Goal: Transaction & Acquisition: Book appointment/travel/reservation

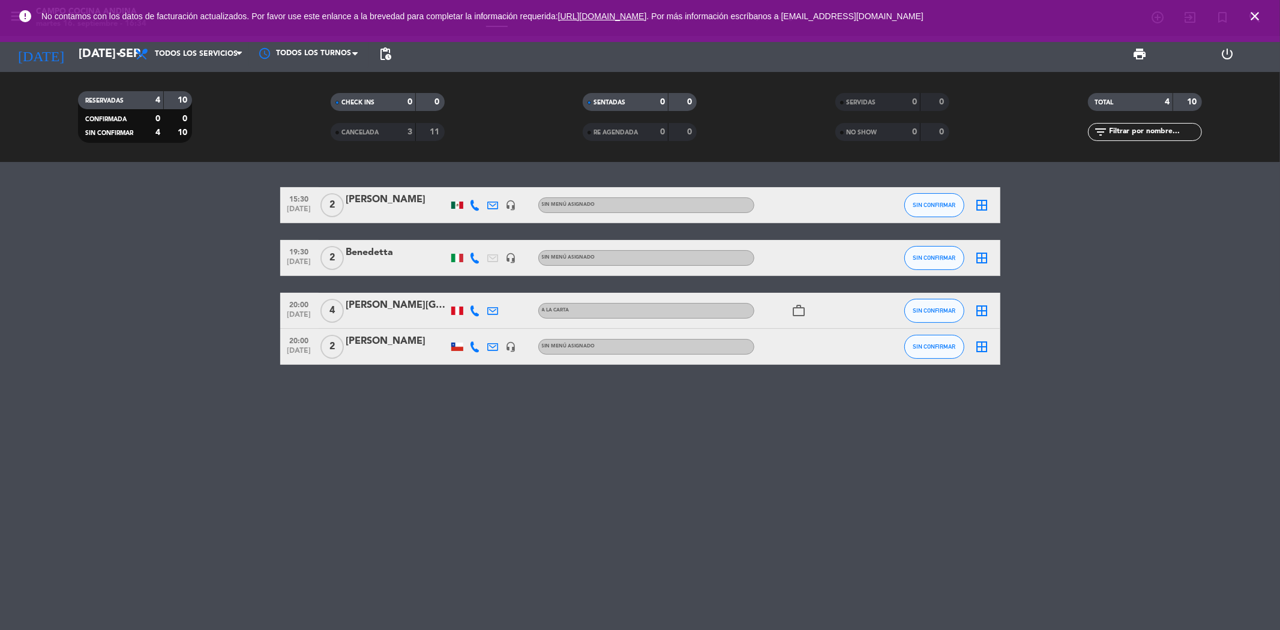
click at [1254, 11] on icon "close" at bounding box center [1254, 16] width 14 height 14
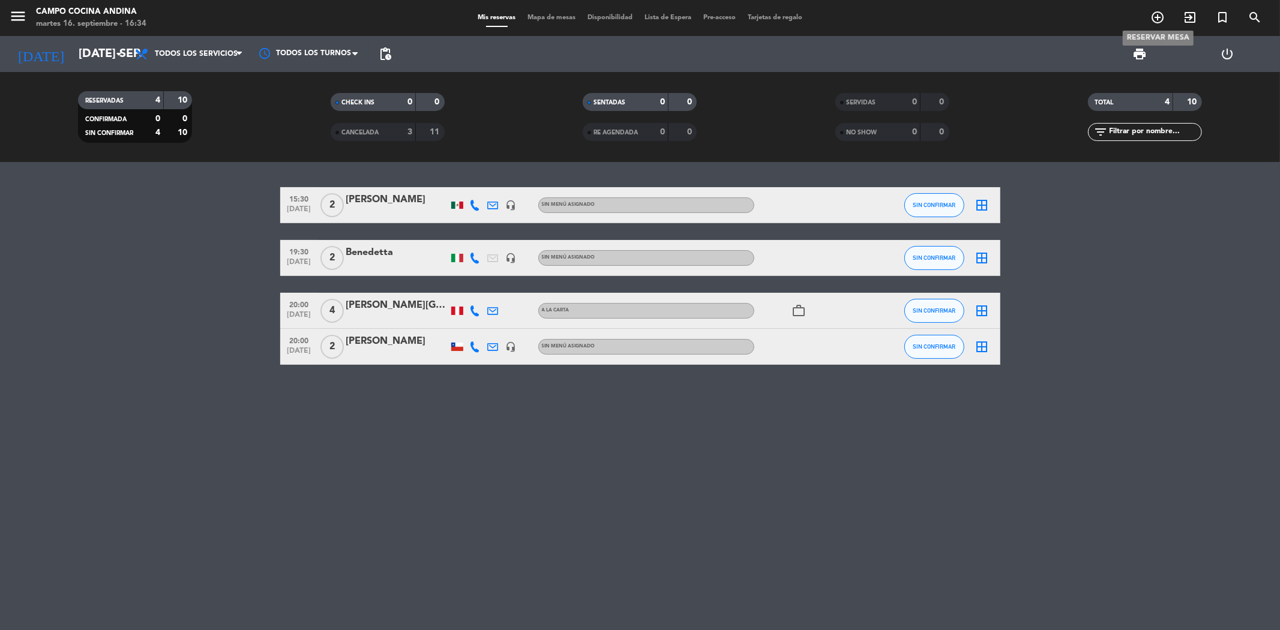
click at [1152, 14] on icon "add_circle_outline" at bounding box center [1157, 17] width 14 height 14
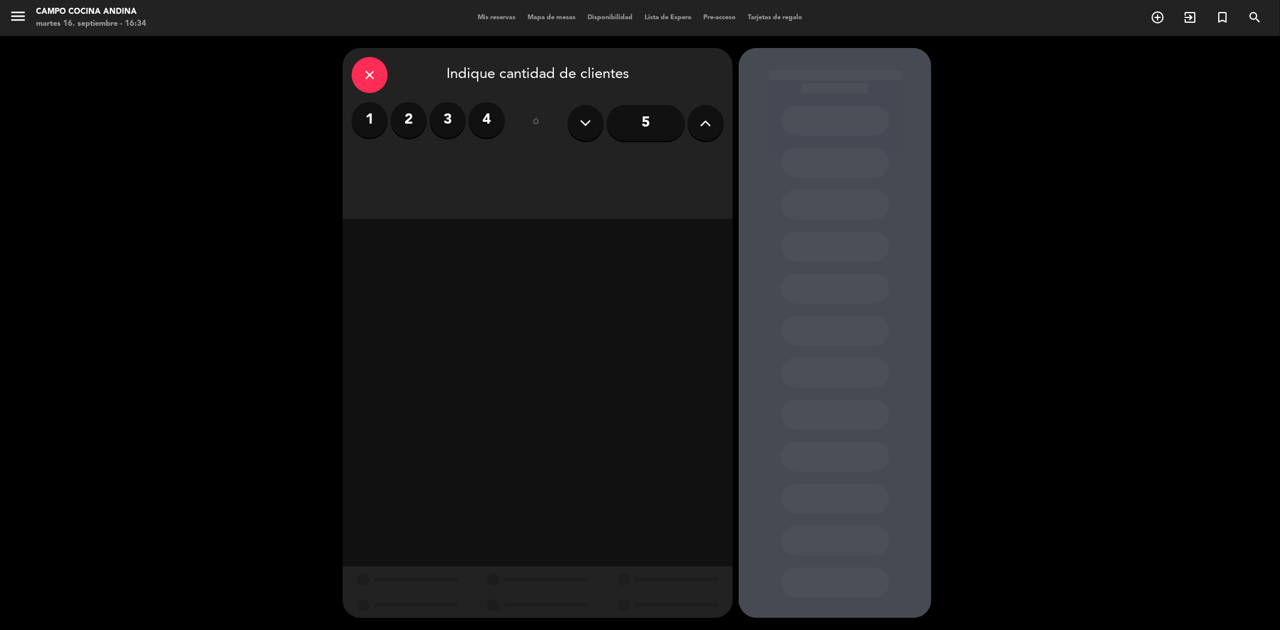
click at [697, 121] on button at bounding box center [706, 123] width 36 height 36
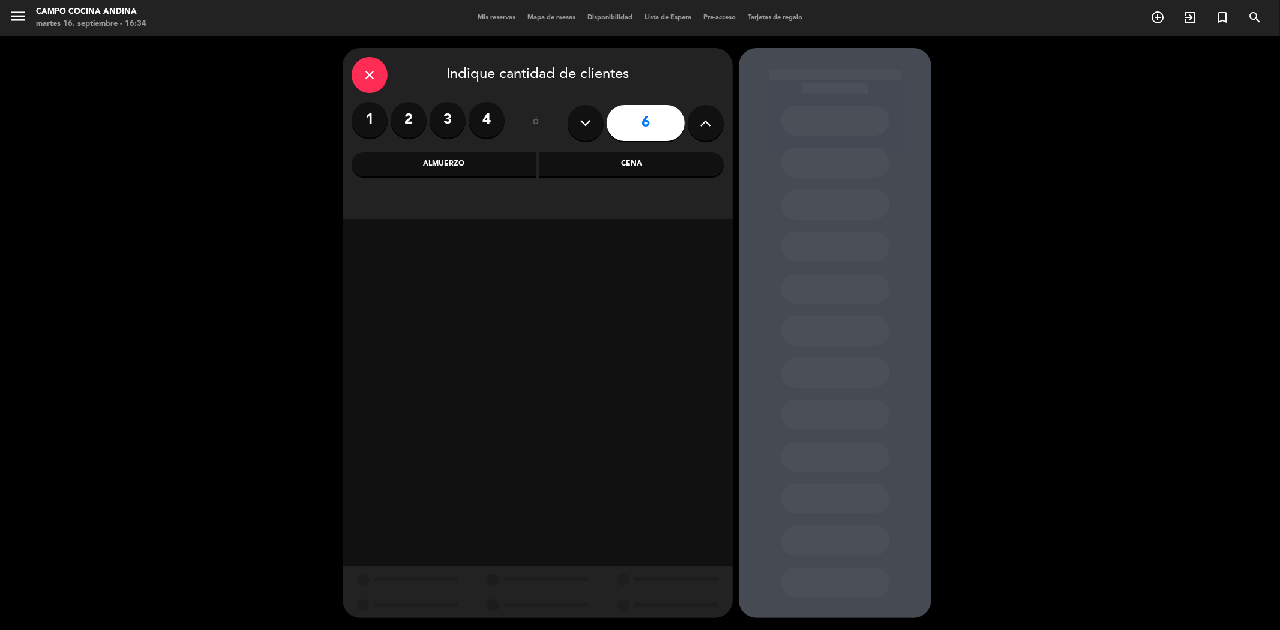
click at [697, 121] on button at bounding box center [706, 123] width 36 height 36
type input "9"
click at [598, 162] on div "Cena" at bounding box center [631, 164] width 185 height 24
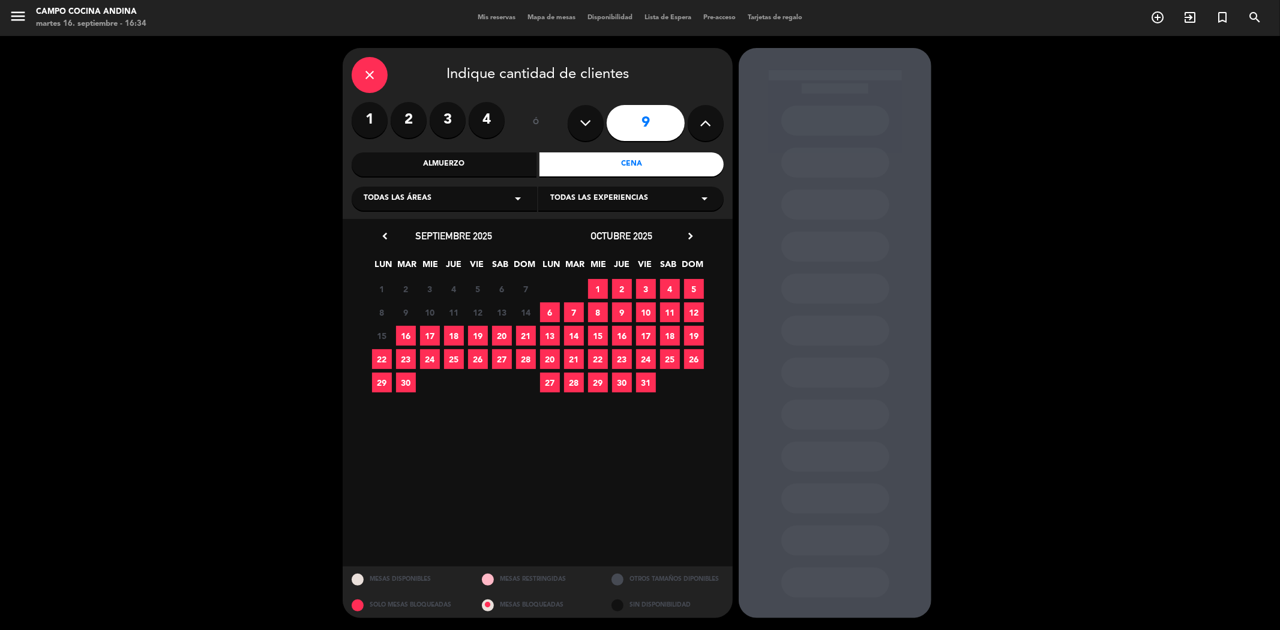
click at [405, 333] on span "16" at bounding box center [406, 336] width 20 height 20
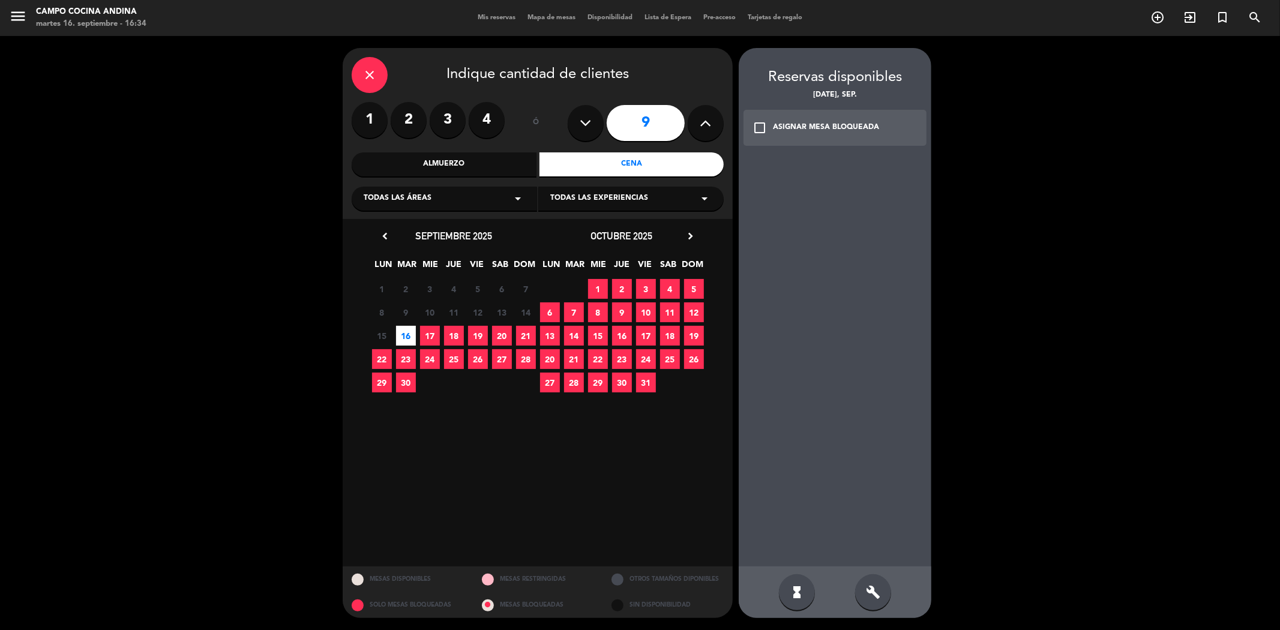
click at [759, 123] on icon "check_box_outline_blank" at bounding box center [759, 128] width 14 height 14
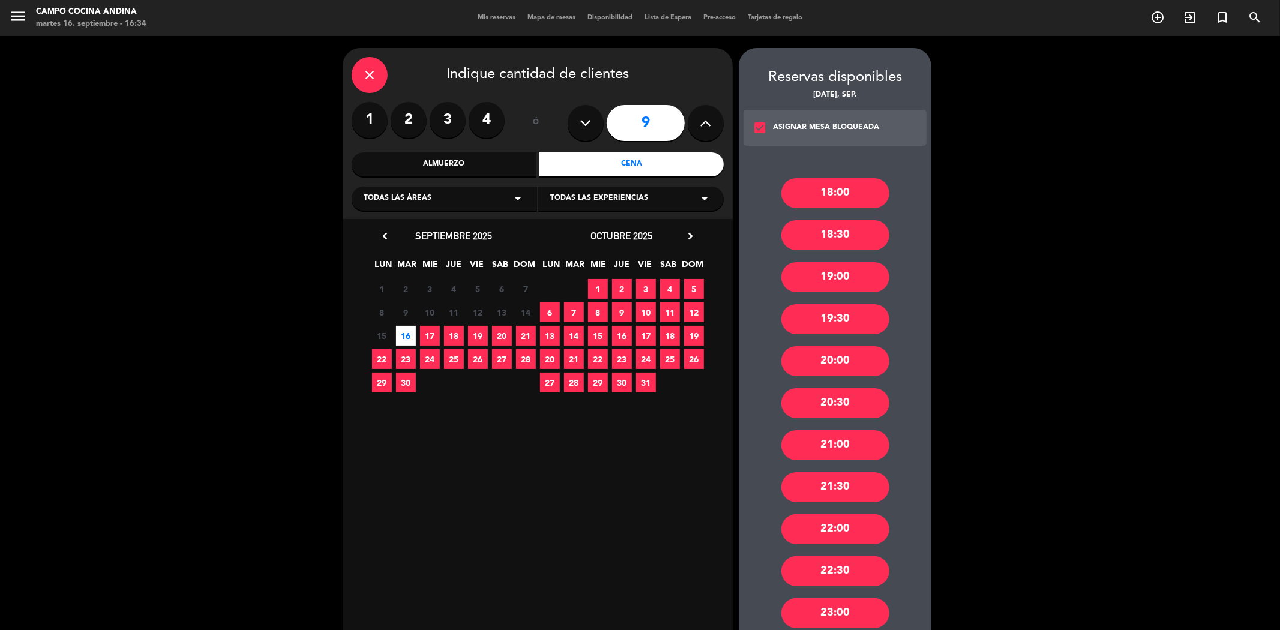
click at [795, 311] on div "19:30" at bounding box center [835, 319] width 108 height 30
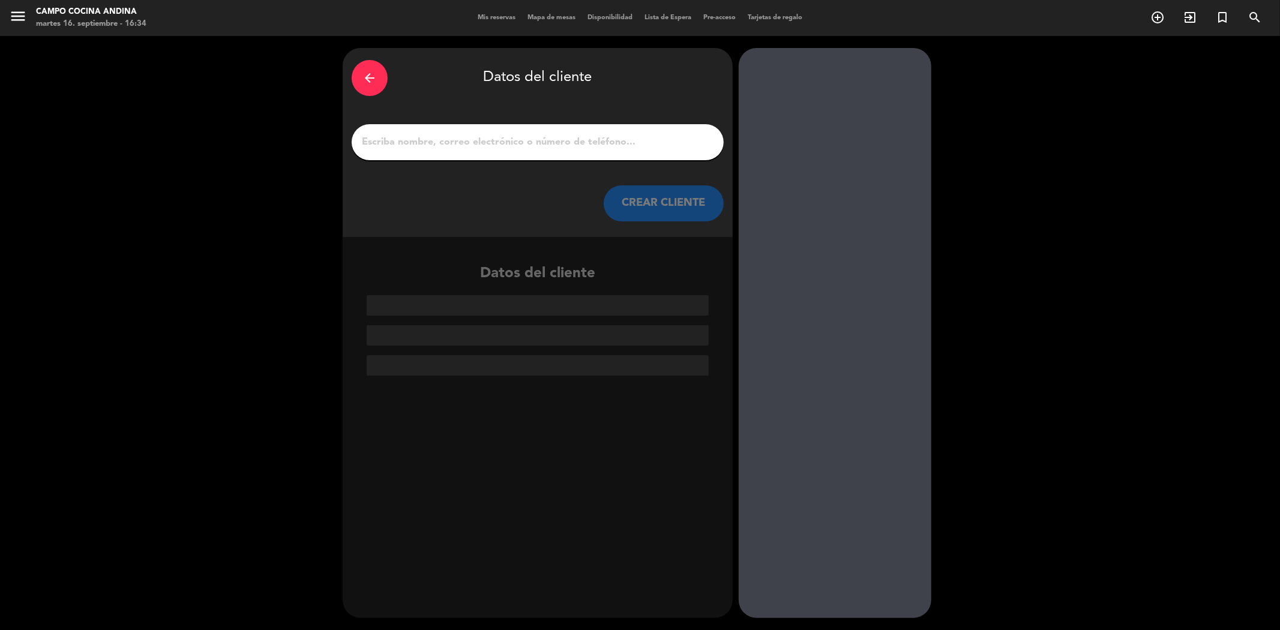
click at [505, 134] on input "1" at bounding box center [538, 142] width 354 height 17
paste input "[PERSON_NAME]"
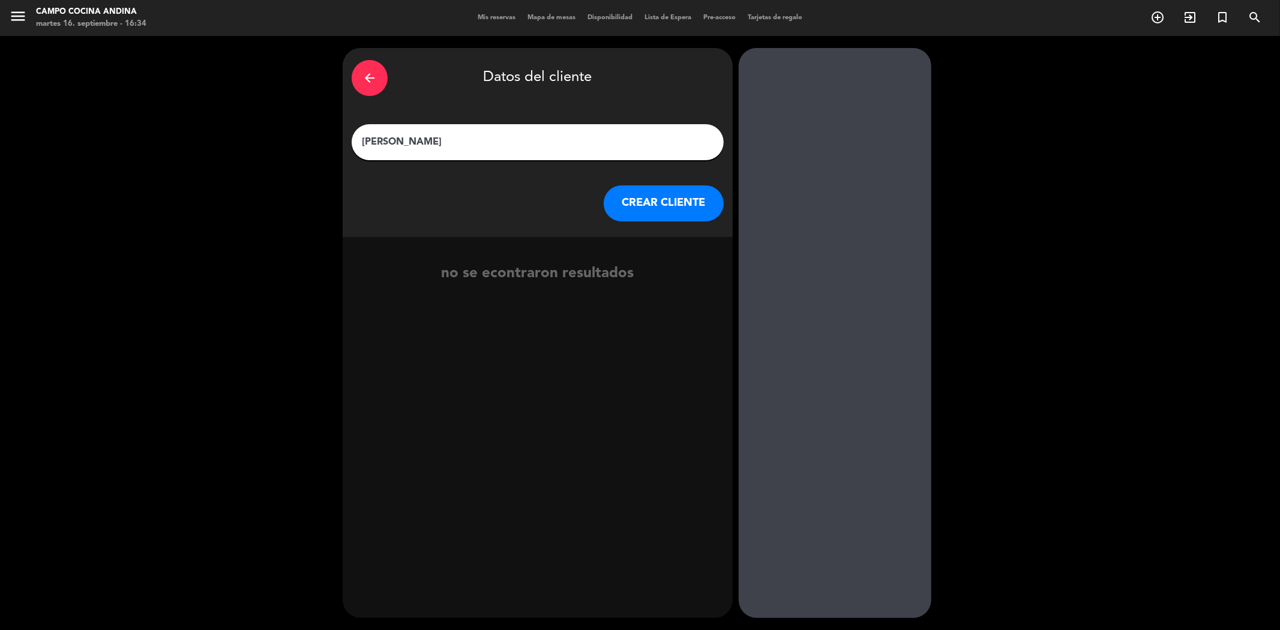
type input "[PERSON_NAME]"
click at [625, 188] on button "CREAR CLIENTE" at bounding box center [664, 203] width 120 height 36
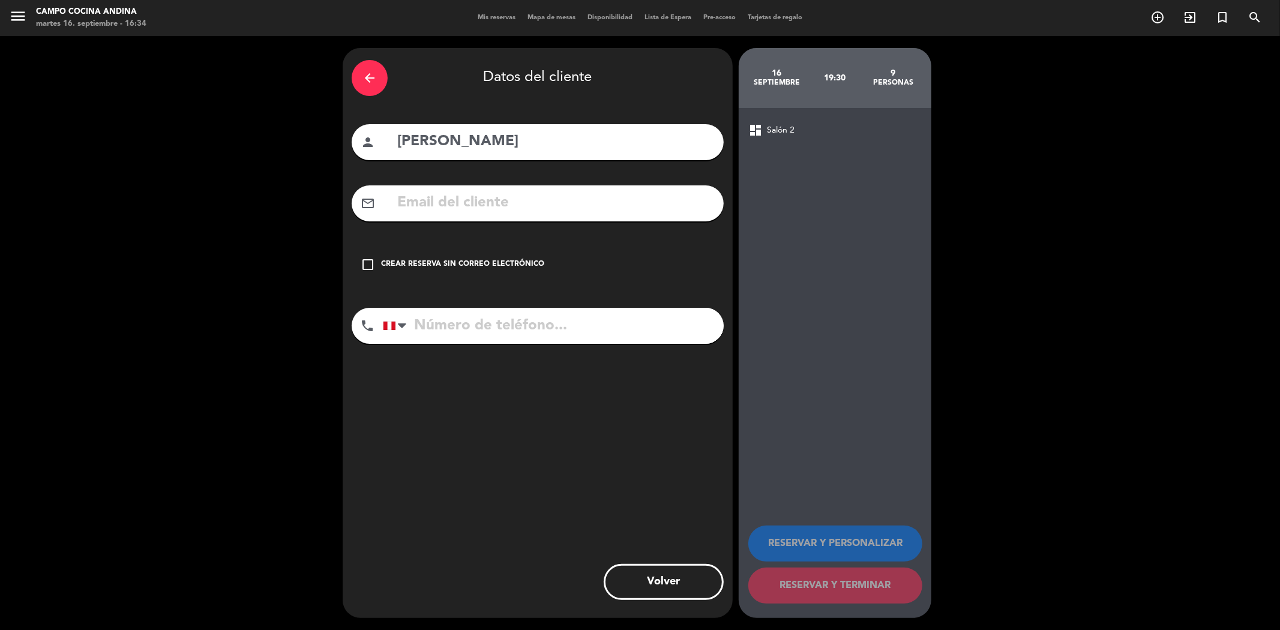
click at [494, 207] on input "text" at bounding box center [555, 203] width 319 height 25
paste input "[EMAIL_ADDRESS][DOMAIN_NAME]"
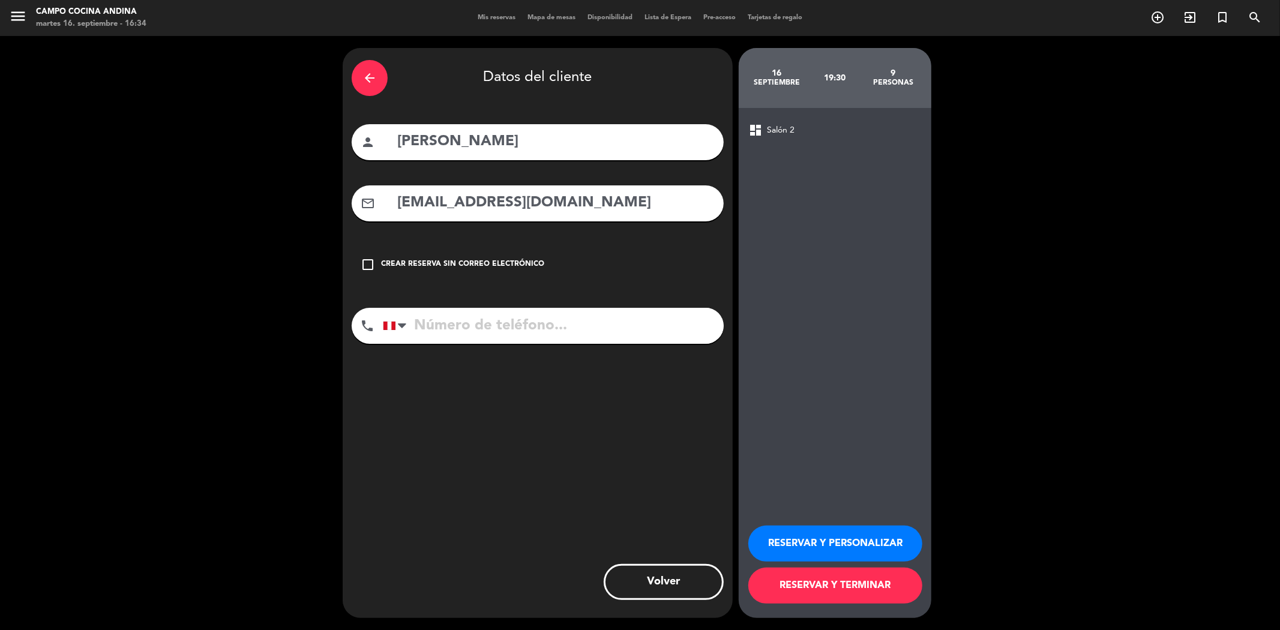
type input "[EMAIL_ADDRESS][DOMAIN_NAME]"
click at [481, 321] on input "tel" at bounding box center [553, 326] width 341 height 36
paste input "984718186"
type input "984718186"
click at [795, 580] on button "RESERVAR Y TERMINAR" at bounding box center [835, 586] width 174 height 36
